Goal: Task Accomplishment & Management: Manage account settings

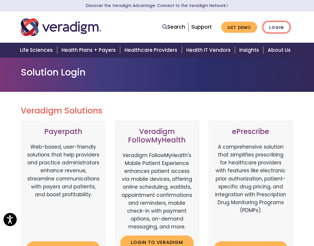
drag, startPoint x: 268, startPoint y: 24, endPoint x: 264, endPoint y: 28, distance: 5.0
click at [268, 24] on link "Login" at bounding box center [275, 27] width 27 height 12
click at [280, 27] on link "Login" at bounding box center [275, 27] width 27 height 12
click at [277, 28] on link "Login" at bounding box center [275, 27] width 27 height 12
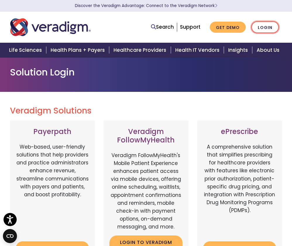
drag, startPoint x: 214, startPoint y: 101, endPoint x: 256, endPoint y: 26, distance: 85.7
click at [259, 27] on link "Login" at bounding box center [264, 27] width 27 height 12
click at [259, 25] on link "Login" at bounding box center [264, 27] width 27 height 12
